Goal: Information Seeking & Learning: Find specific fact

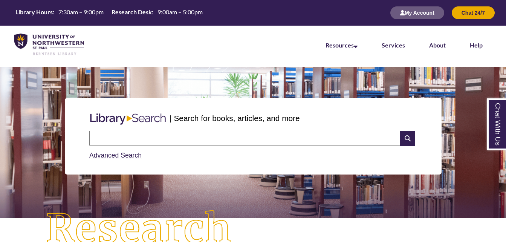
click at [156, 135] on input "text" at bounding box center [244, 138] width 311 height 15
type input "**********"
click at [192, 143] on input "text" at bounding box center [244, 138] width 311 height 15
type input "**********"
